Goal: Use online tool/utility: Utilize a website feature to perform a specific function

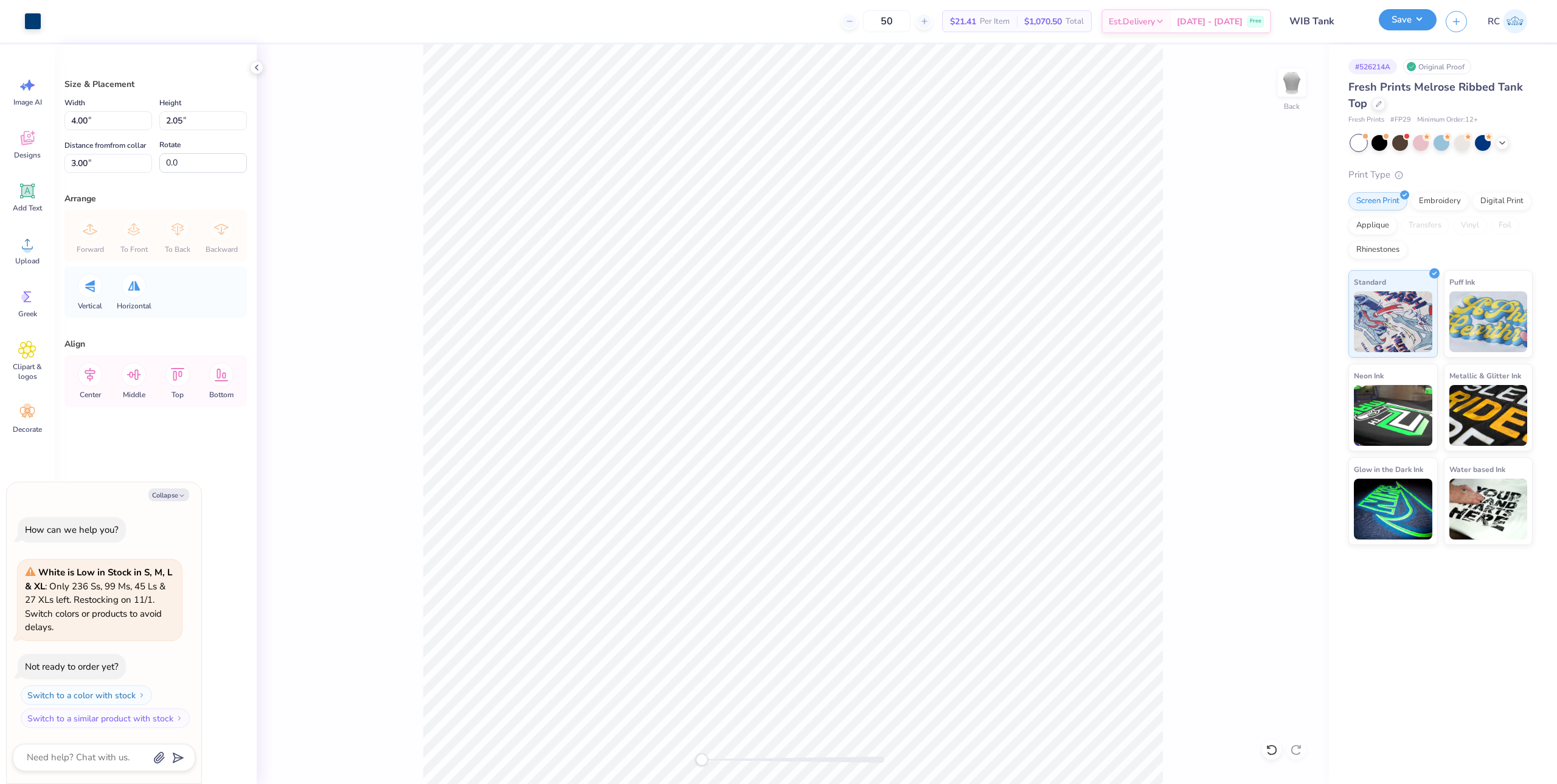
click at [1386, 23] on button "Save" at bounding box center [1407, 20] width 58 height 21
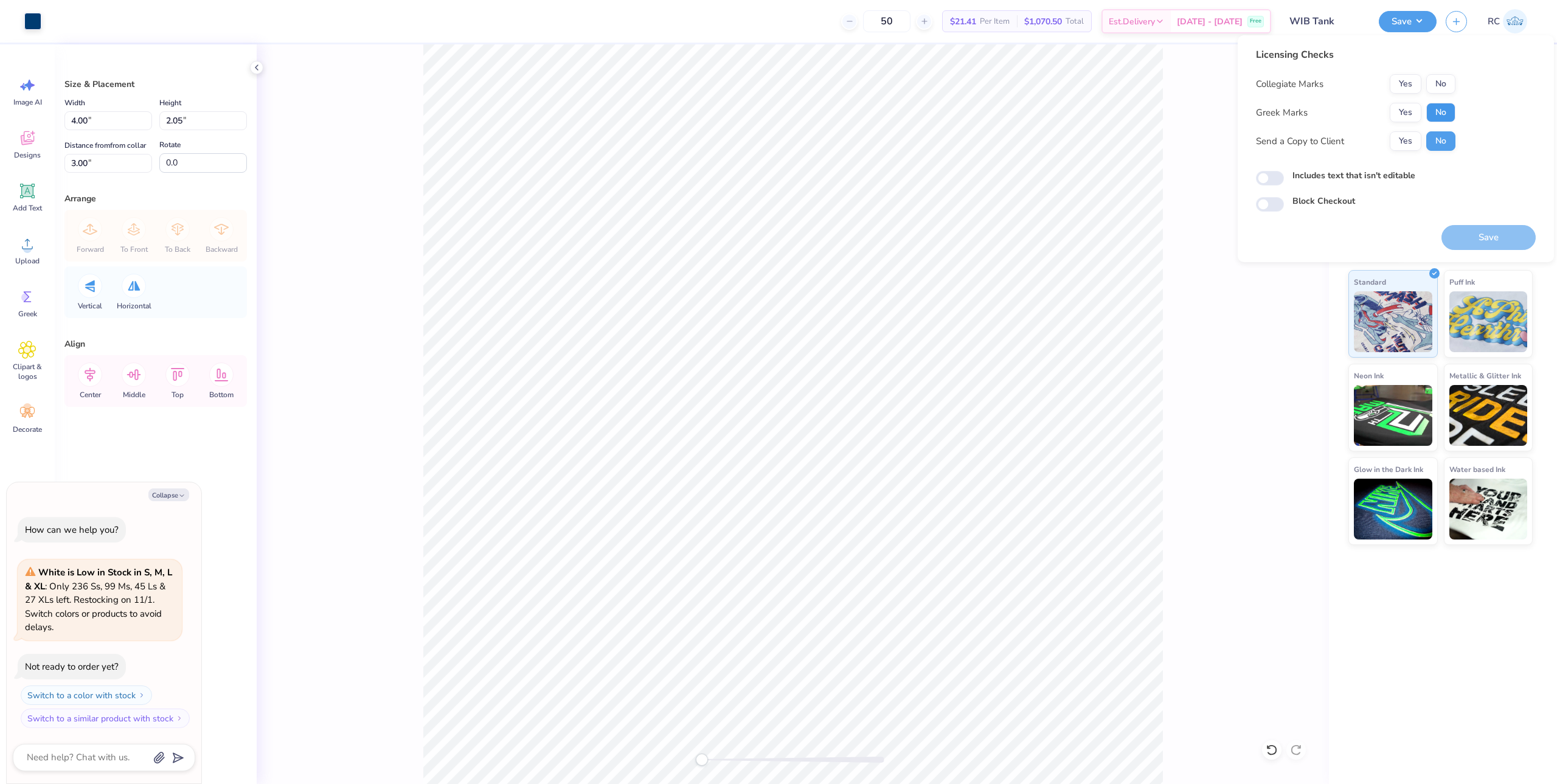
click at [1443, 118] on button "No" at bounding box center [1441, 112] width 29 height 19
click at [1447, 86] on button "No" at bounding box center [1441, 83] width 29 height 19
drag, startPoint x: 1411, startPoint y: 141, endPoint x: 1324, endPoint y: 175, distance: 93.4
click at [1410, 141] on button "Yes" at bounding box center [1406, 141] width 31 height 19
type textarea "x"
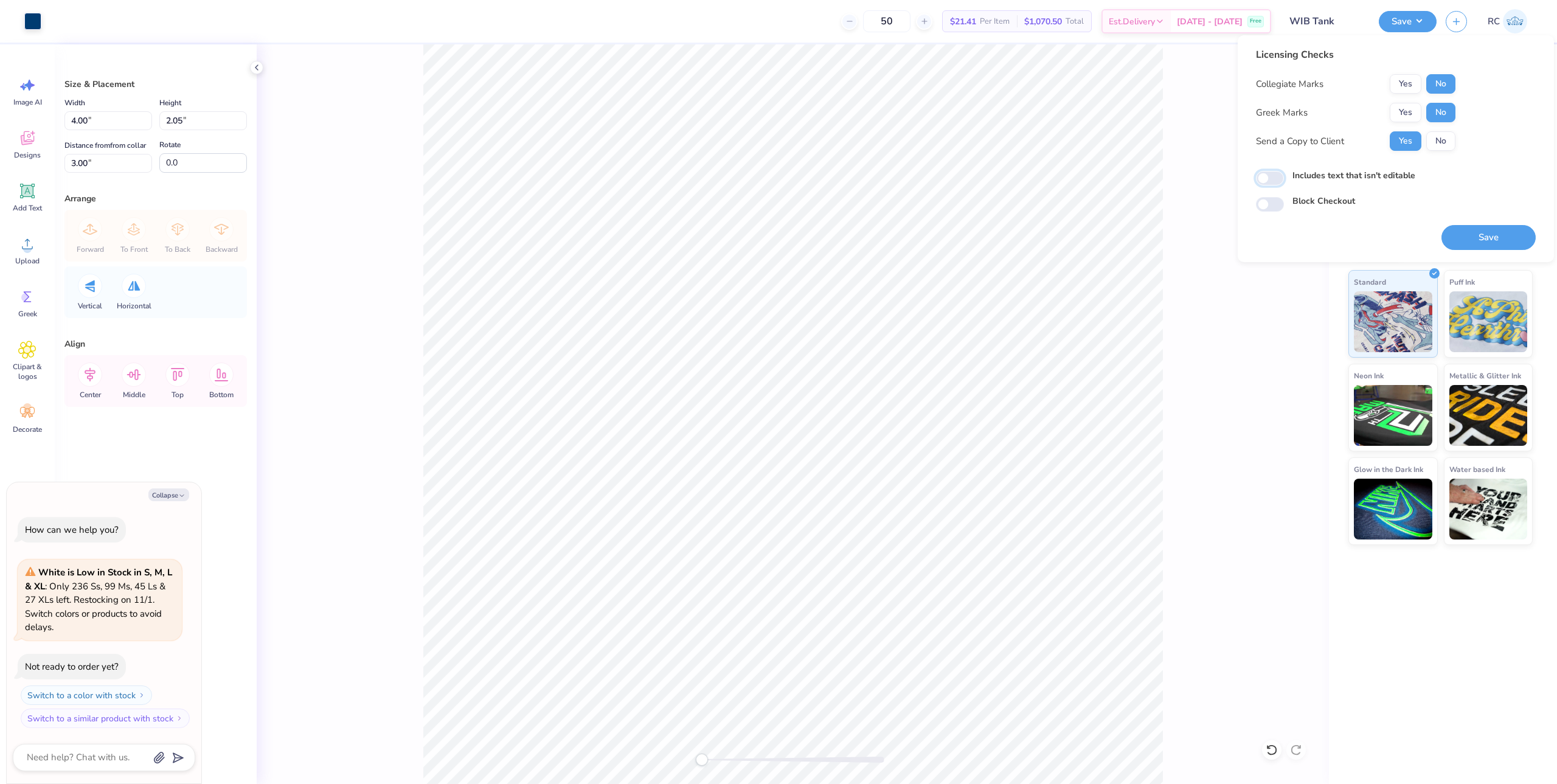
click at [1263, 175] on input "Includes text that isn't editable" at bounding box center [1269, 178] width 28 height 14
checkbox input "true"
click at [1483, 240] on button "Save" at bounding box center [1488, 237] width 94 height 25
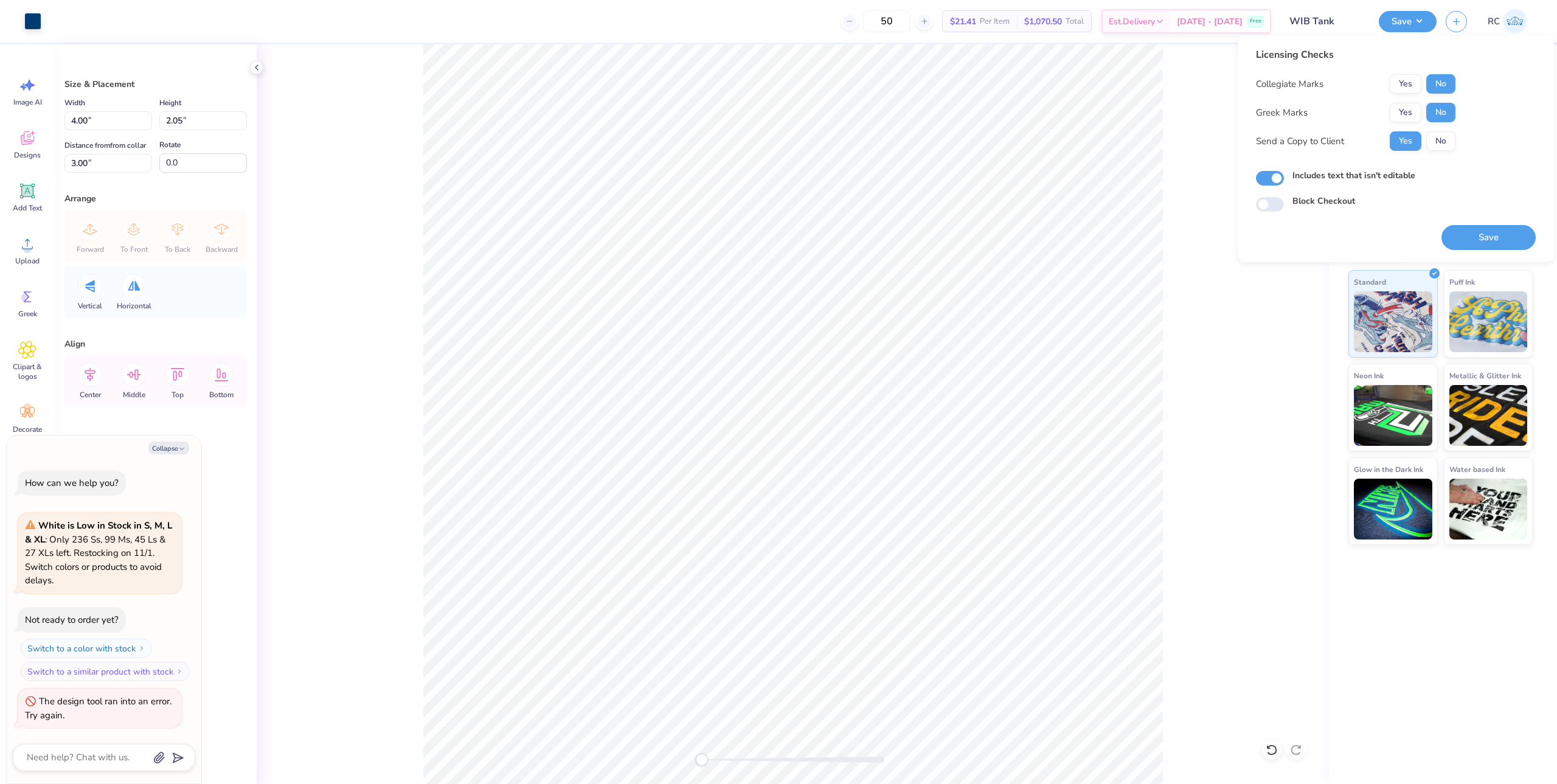
click at [305, 357] on div "Back" at bounding box center [793, 414] width 1072 height 740
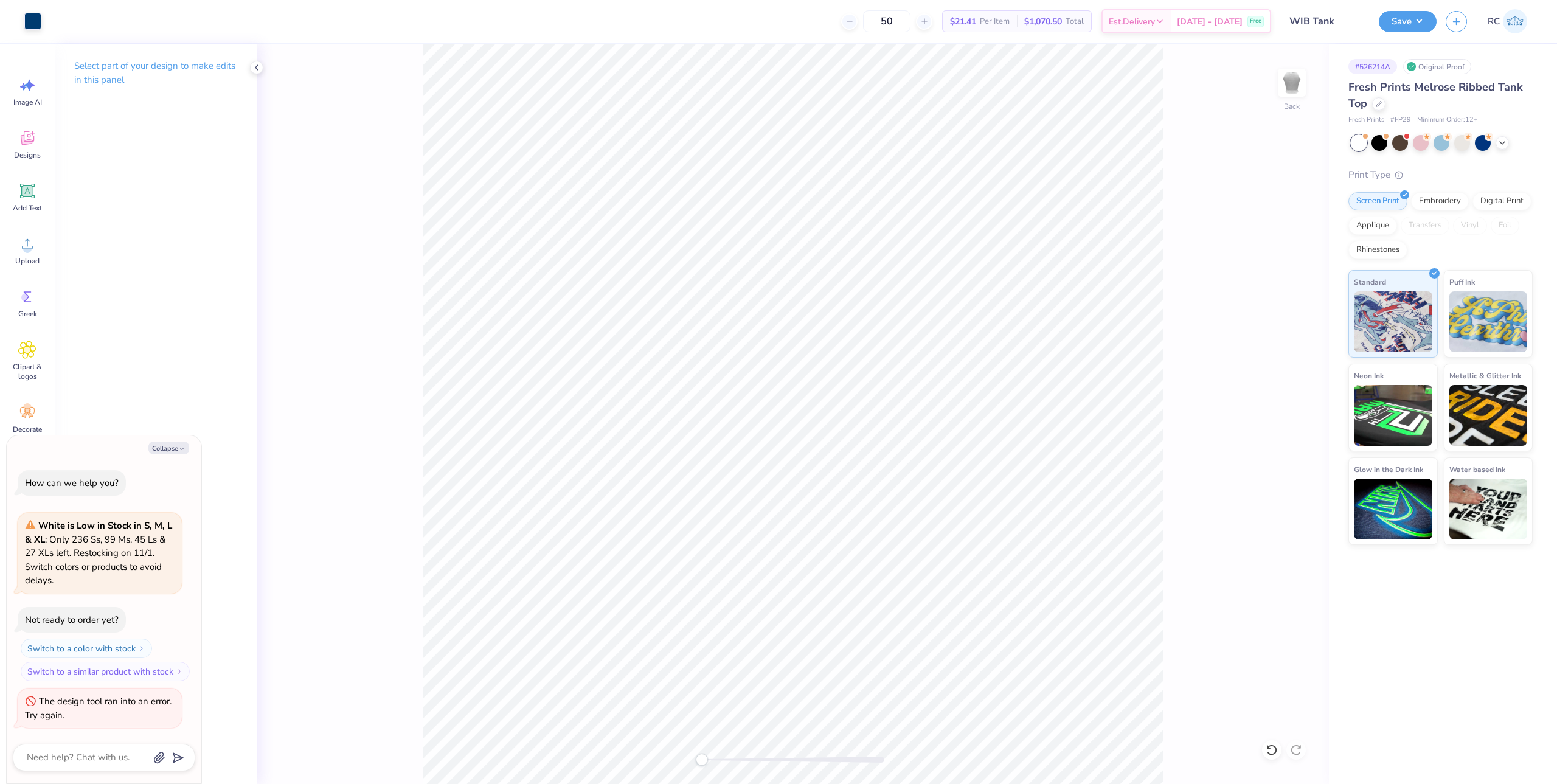
type textarea "x"
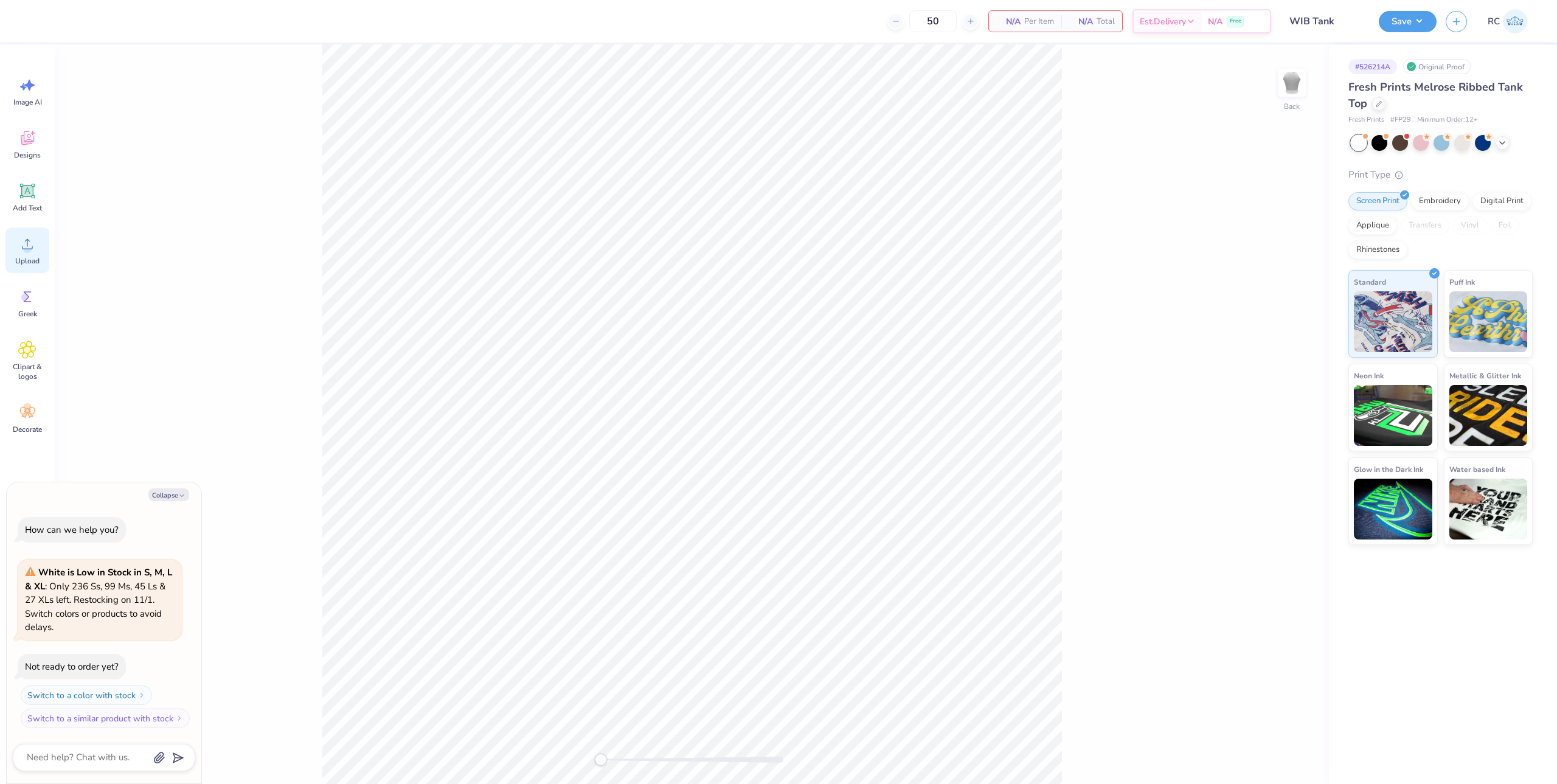
click at [22, 248] on icon at bounding box center [28, 244] width 19 height 19
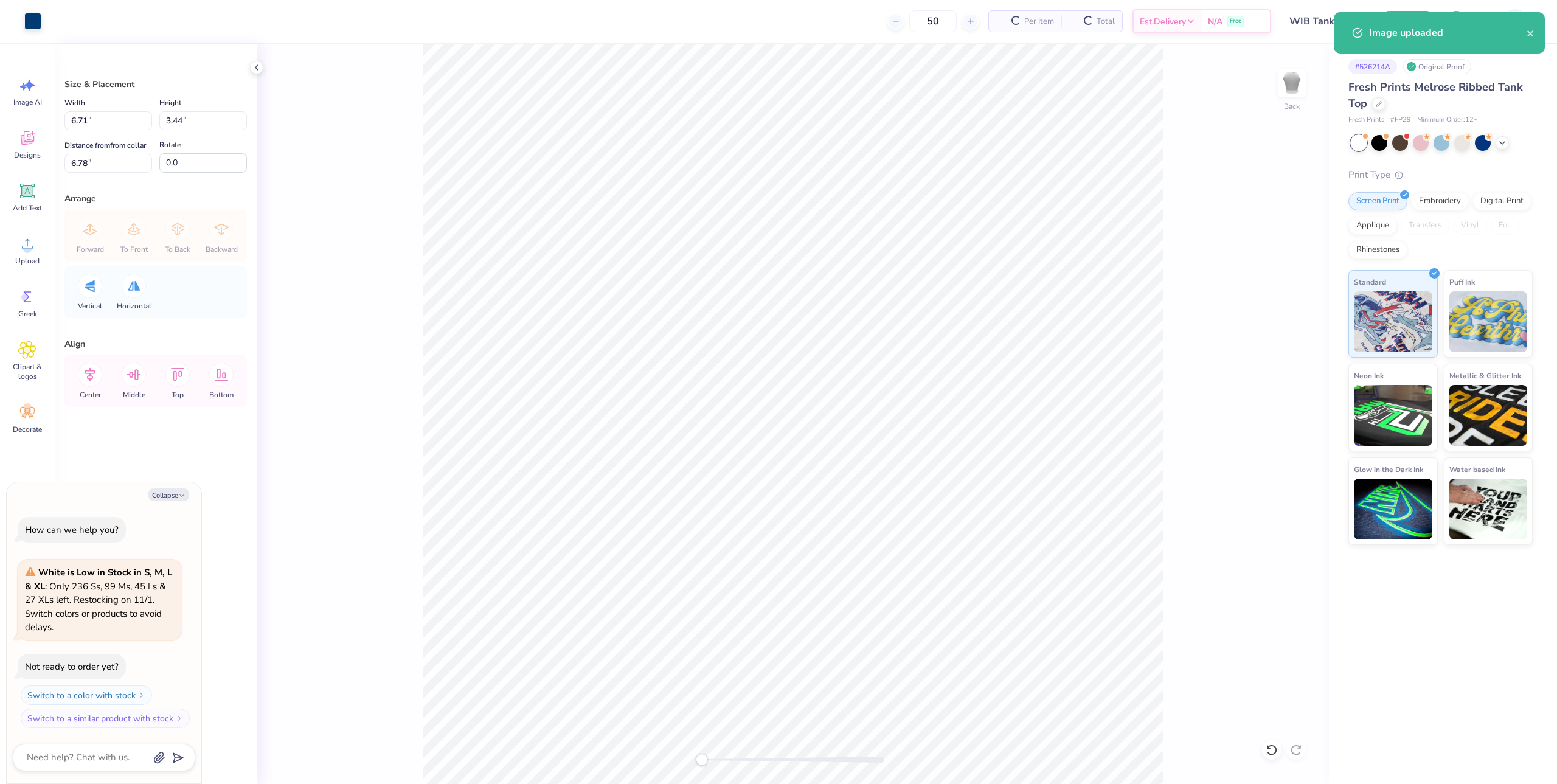
type textarea "x"
click at [103, 119] on input "6.71" at bounding box center [108, 121] width 88 height 19
type input "4"
type textarea "x"
type input "4.00"
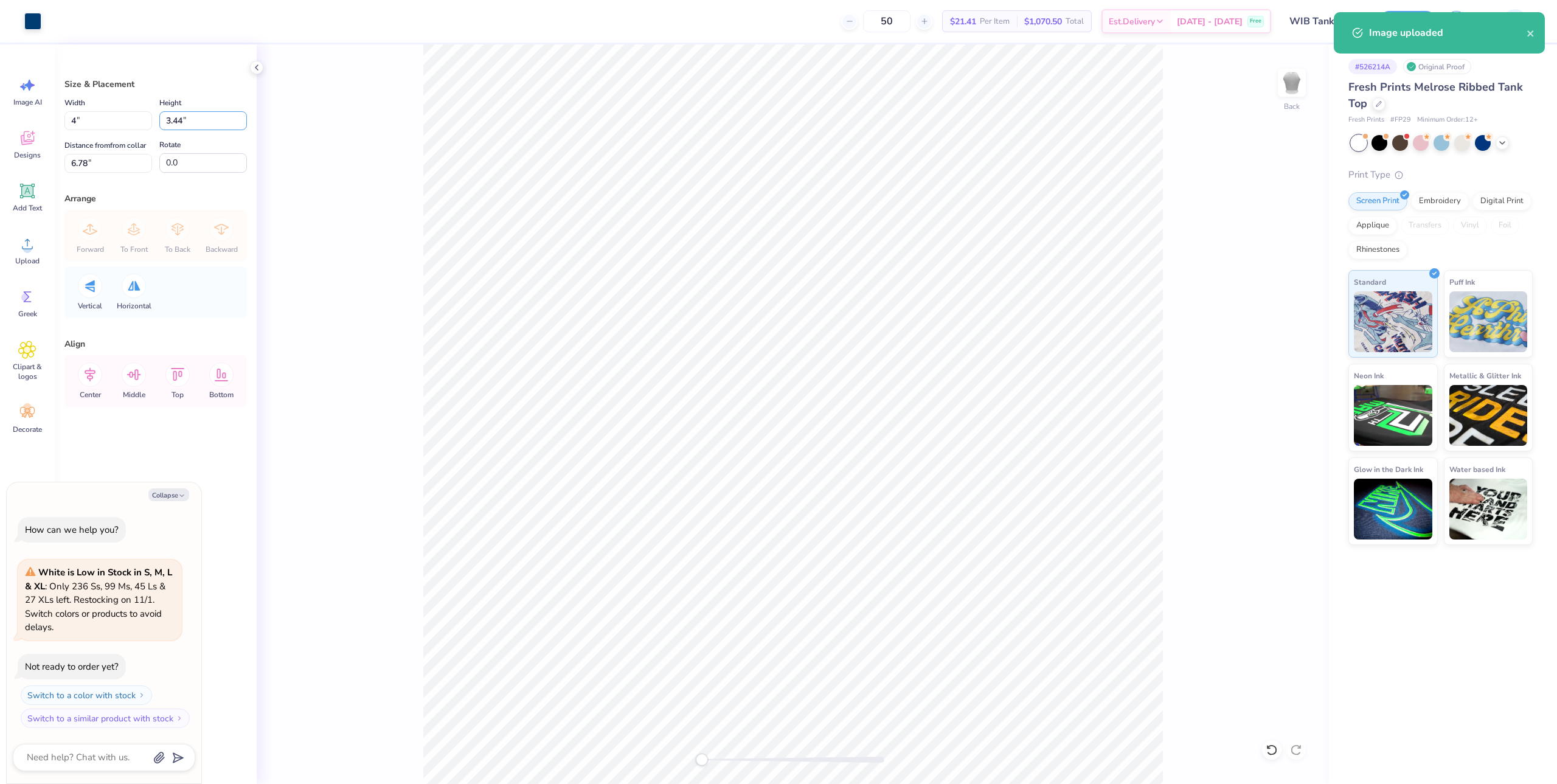
type input "2.05"
type input "3"
click at [1439, 27] on div "Save RC" at bounding box center [1468, 21] width 178 height 43
click at [1432, 26] on button "Save" at bounding box center [1407, 20] width 58 height 21
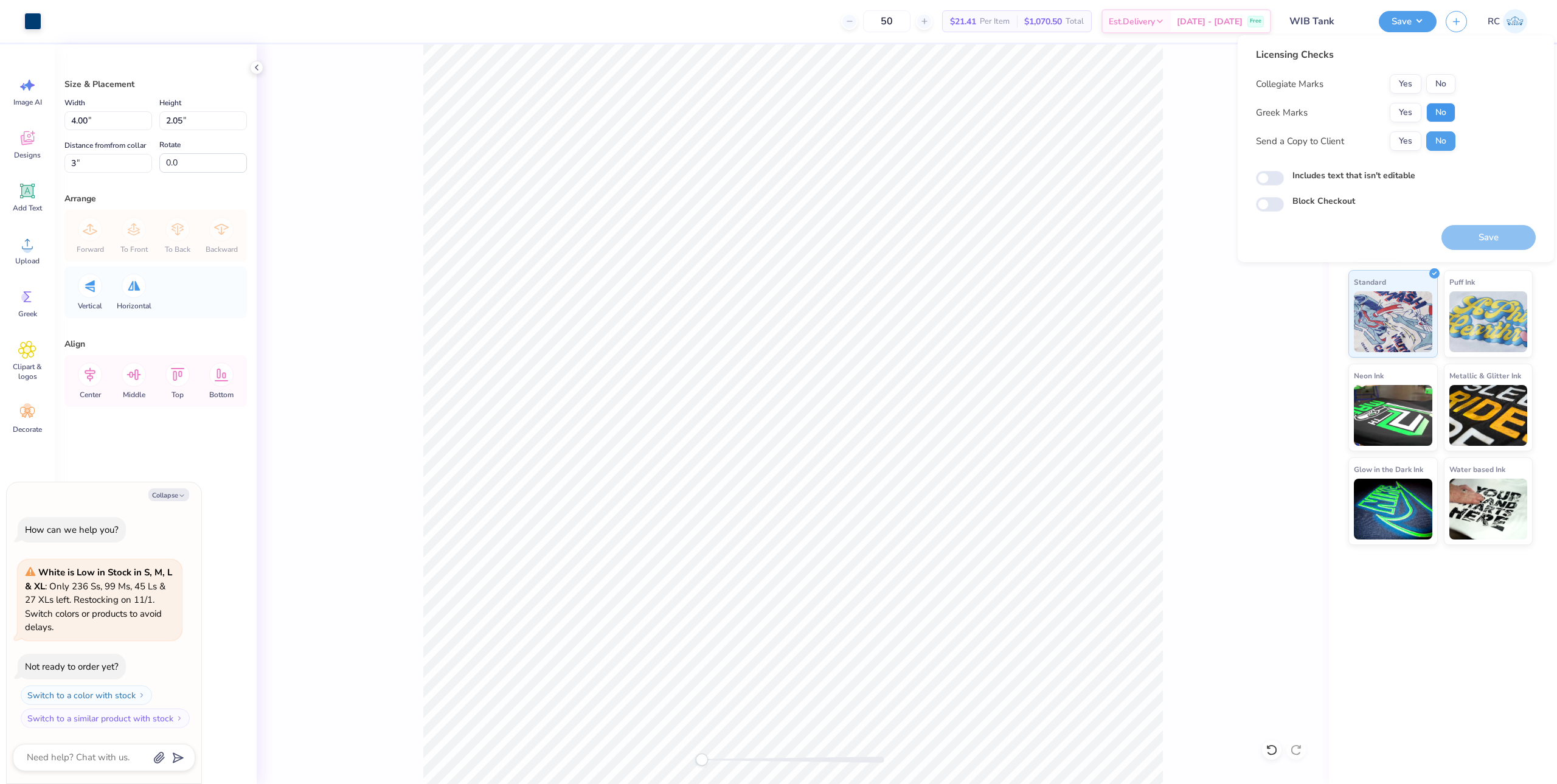
click at [1439, 113] on button "No" at bounding box center [1441, 112] width 29 height 19
click at [1439, 84] on button "No" at bounding box center [1441, 83] width 29 height 19
click at [1410, 146] on button "Yes" at bounding box center [1406, 141] width 31 height 19
type textarea "x"
click at [1284, 179] on div "Includes text that isn't editable" at bounding box center [1396, 176] width 280 height 14
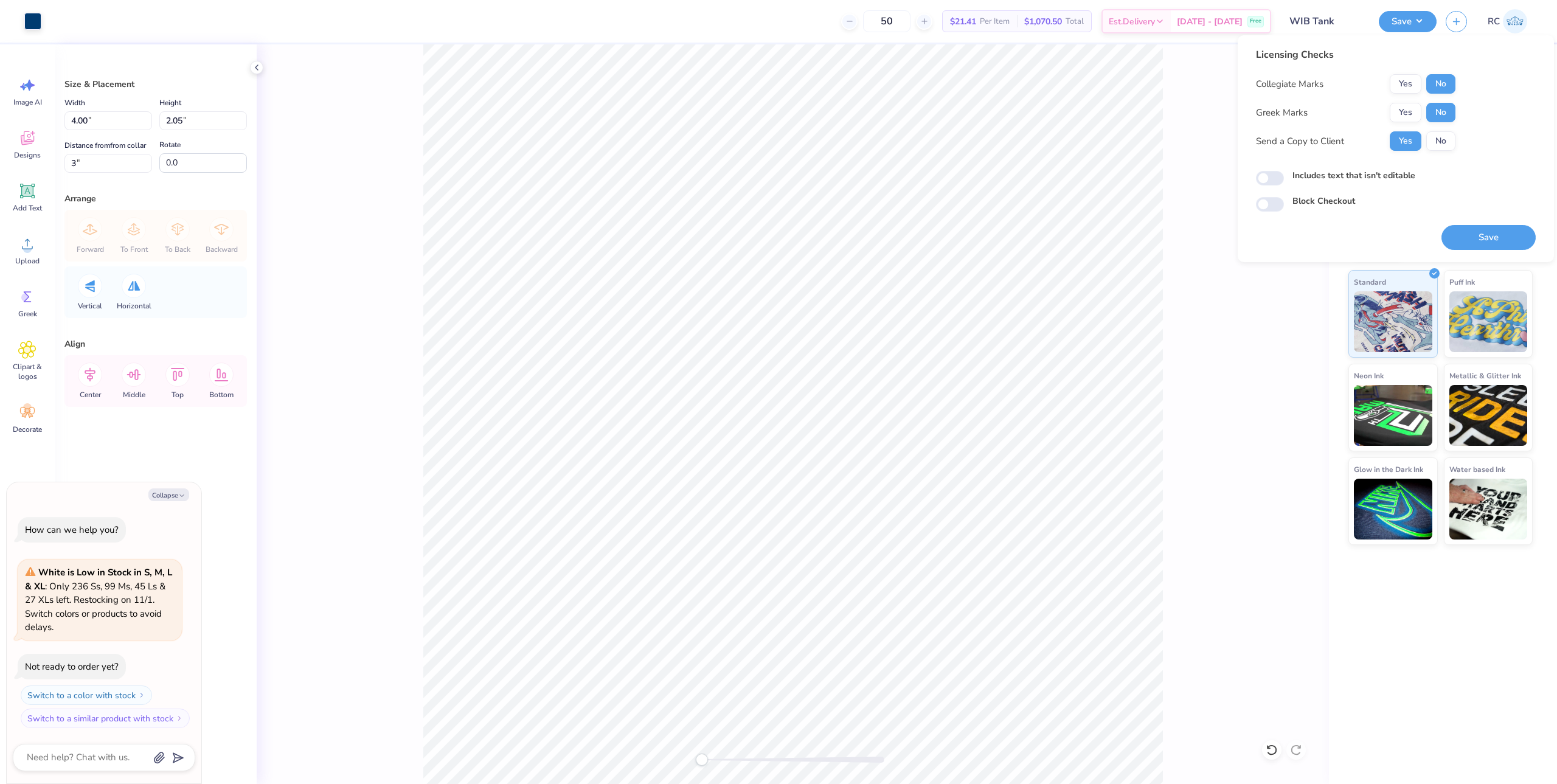
click at [1278, 190] on div "Licensing Checks Collegiate Marks Yes No Greek Marks Yes No Send a Copy to Clie…" at bounding box center [1396, 129] width 280 height 164
click at [1269, 183] on input "Includes text that isn't editable" at bounding box center [1269, 178] width 28 height 14
checkbox input "true"
click at [1488, 240] on button "Save" at bounding box center [1488, 237] width 94 height 25
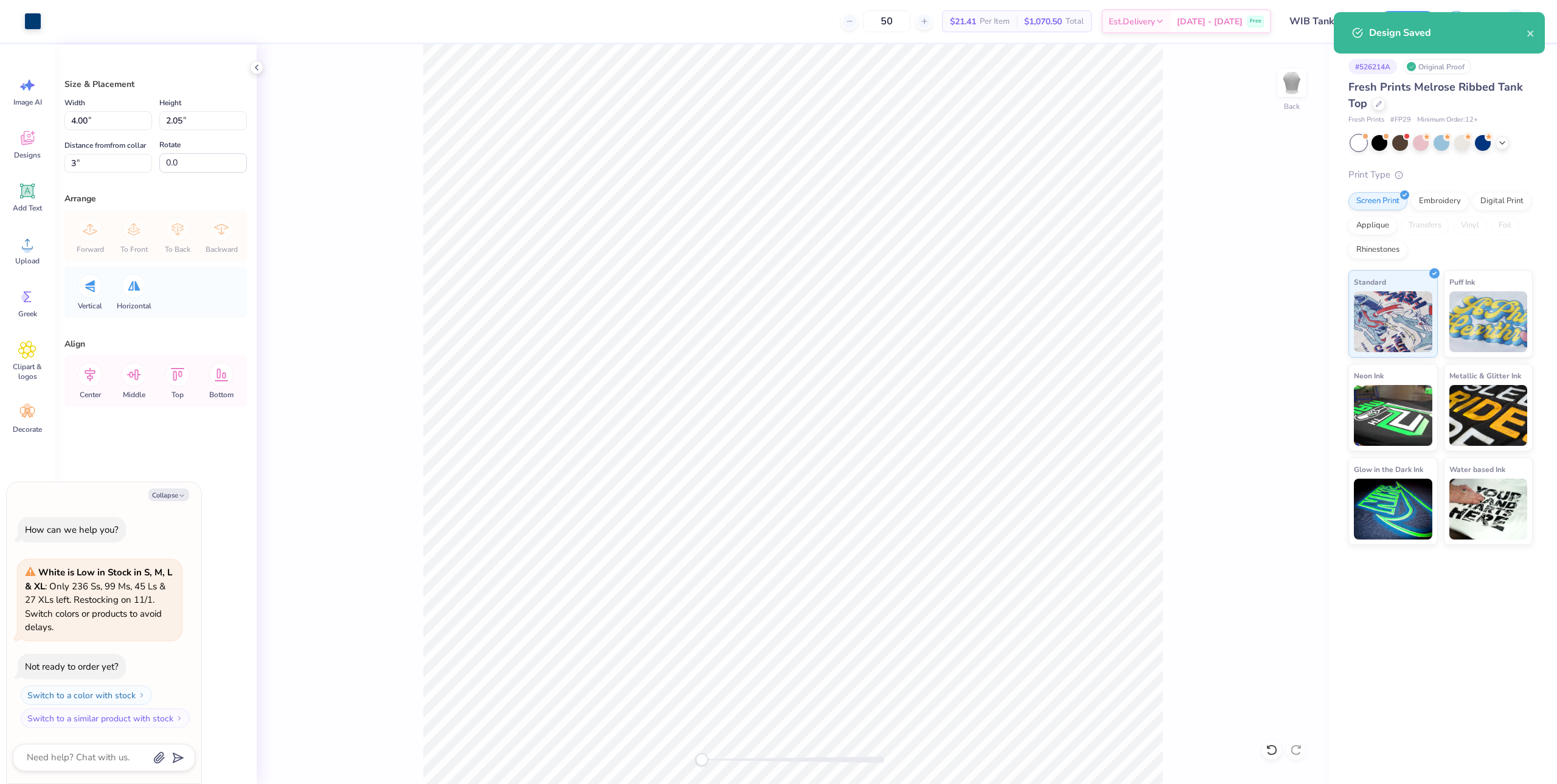
type textarea "x"
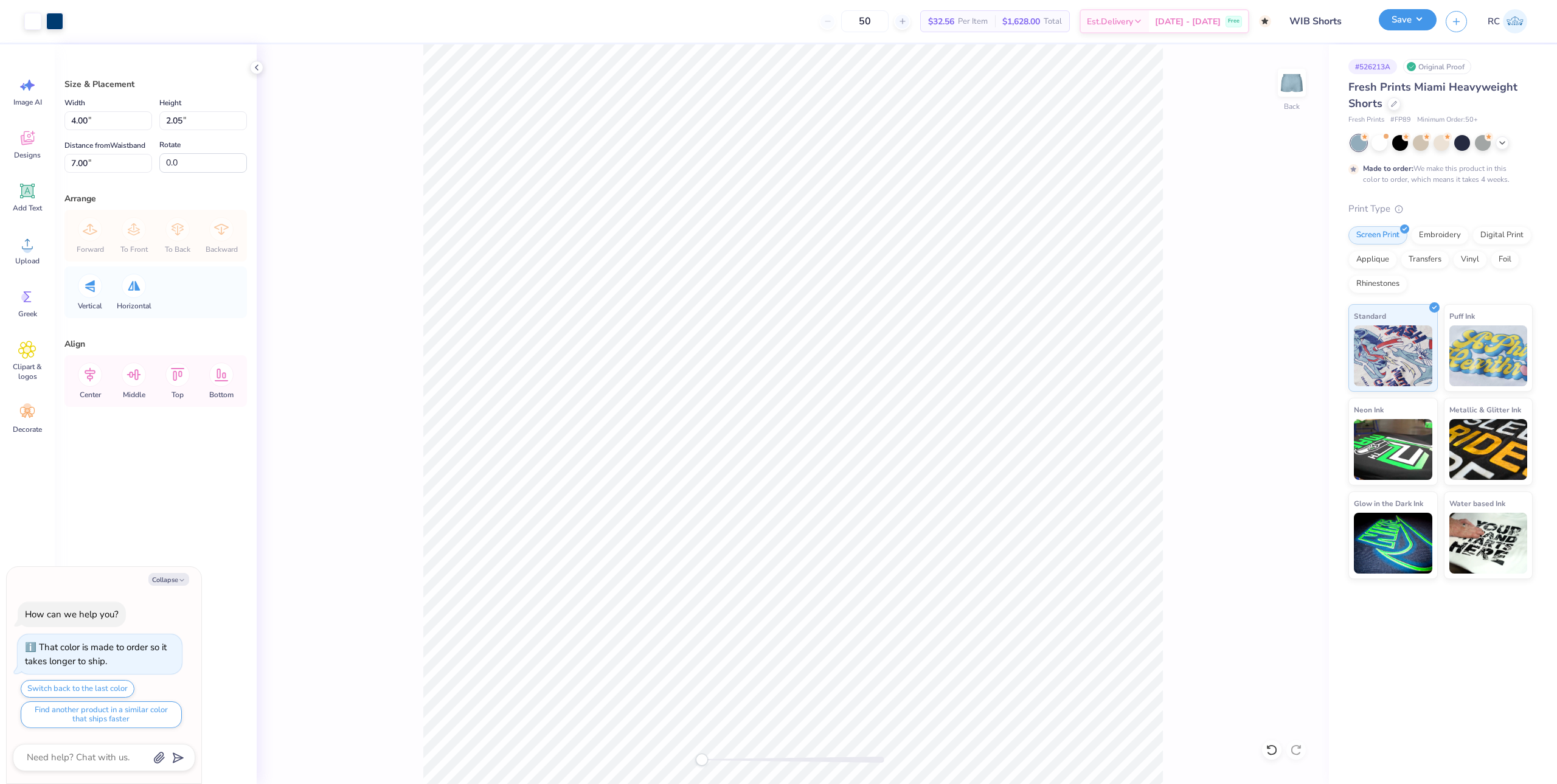
click at [1399, 25] on button "Save" at bounding box center [1407, 20] width 58 height 21
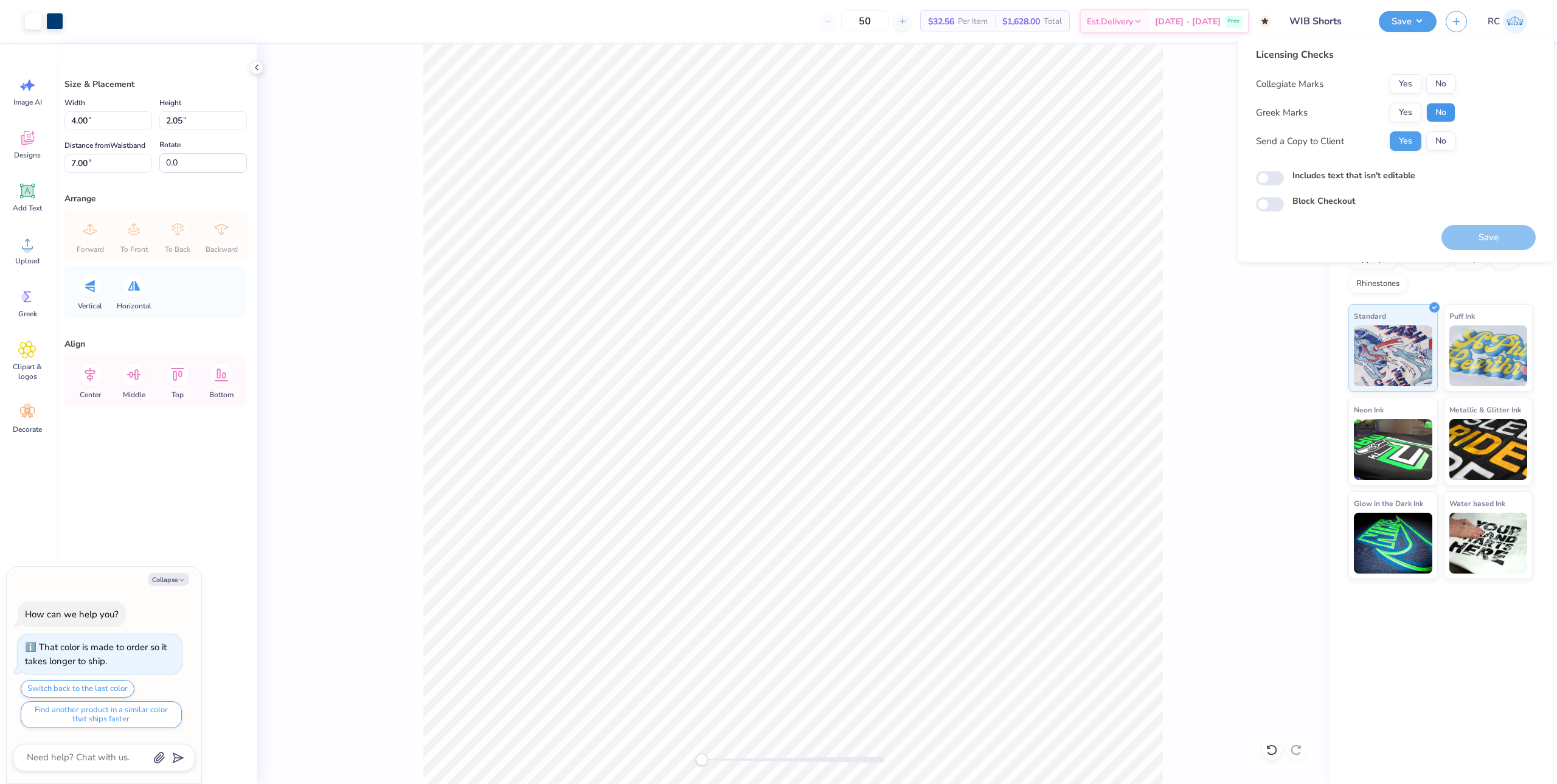
click at [1432, 113] on button "No" at bounding box center [1441, 112] width 29 height 19
click at [1446, 85] on button "No" at bounding box center [1441, 83] width 29 height 19
type textarea "x"
drag, startPoint x: 1267, startPoint y: 179, endPoint x: 1309, endPoint y: 187, distance: 42.8
click at [1267, 179] on input "Includes text that isn't editable" at bounding box center [1269, 178] width 28 height 14
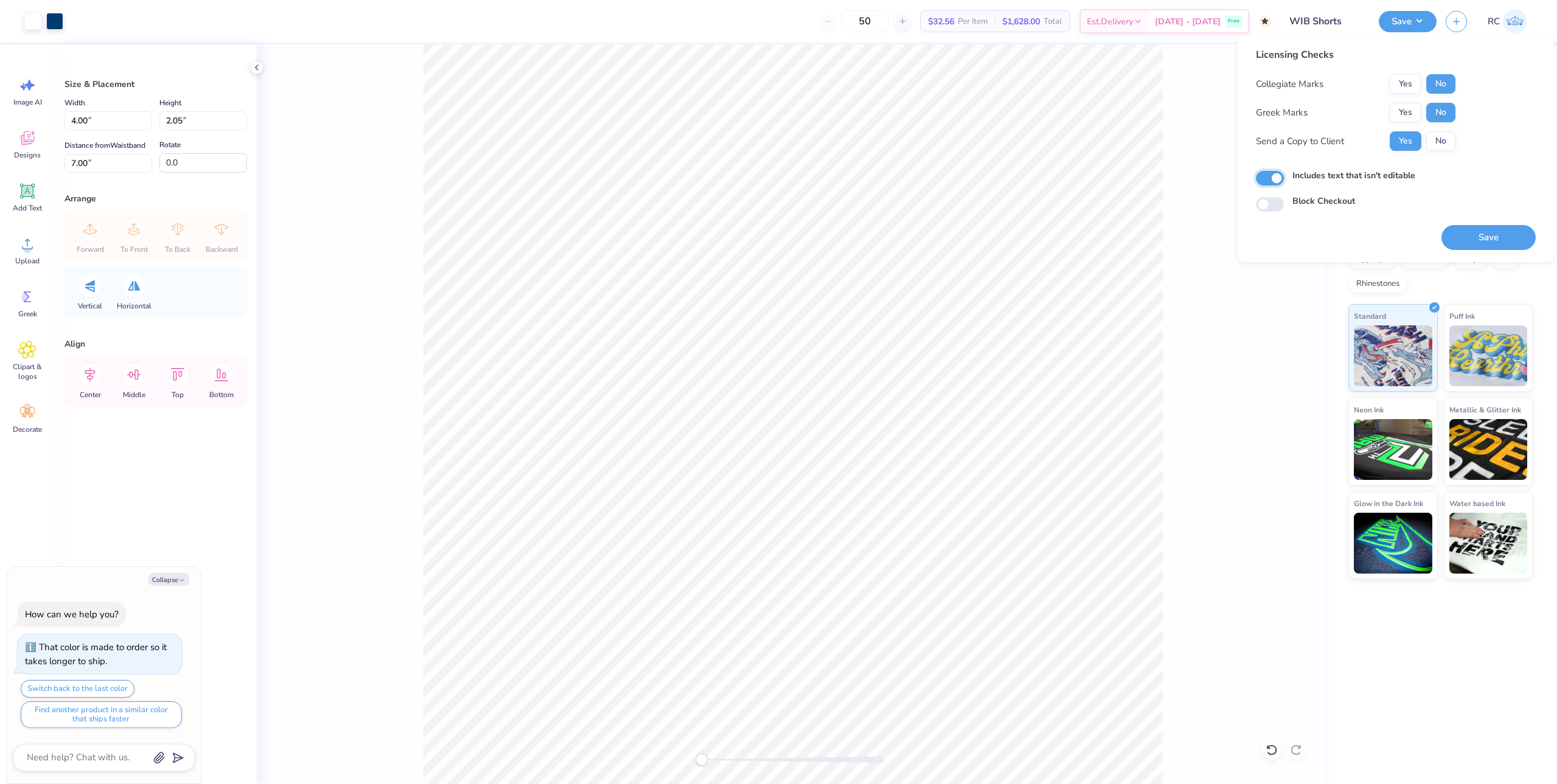
checkbox input "true"
click at [1465, 242] on button "Save" at bounding box center [1488, 237] width 94 height 25
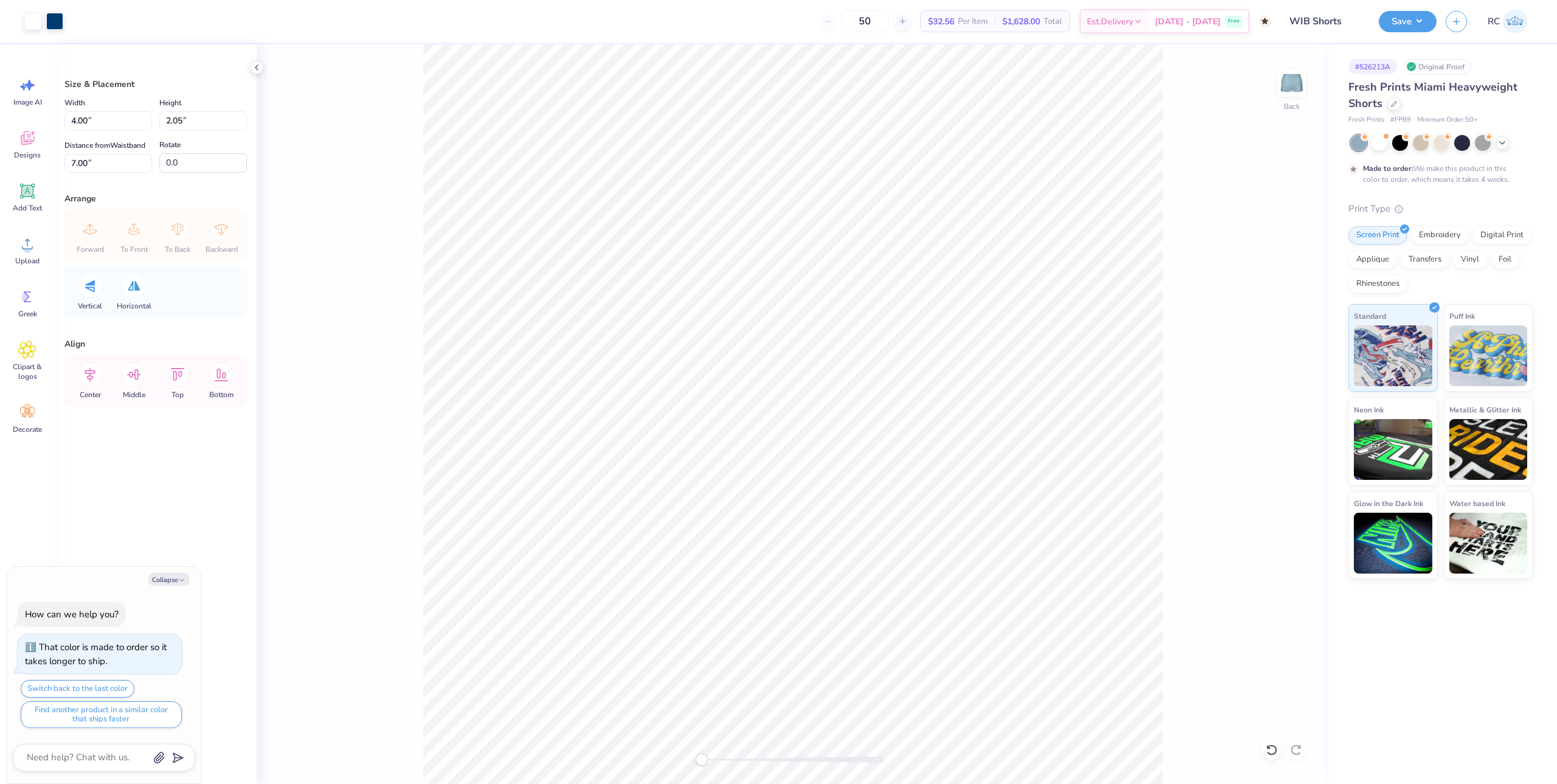
type textarea "x"
